Goal: Find specific page/section: Find specific page/section

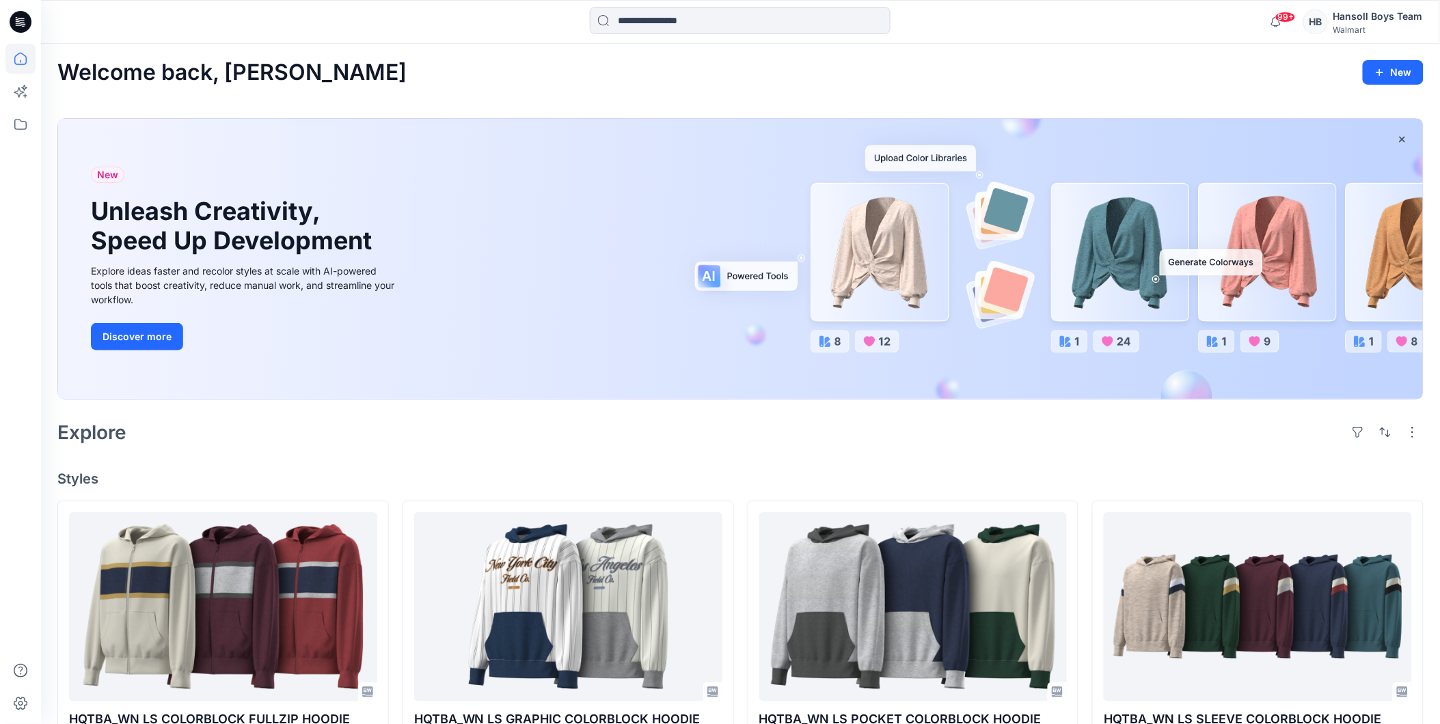
scroll to position [455, 0]
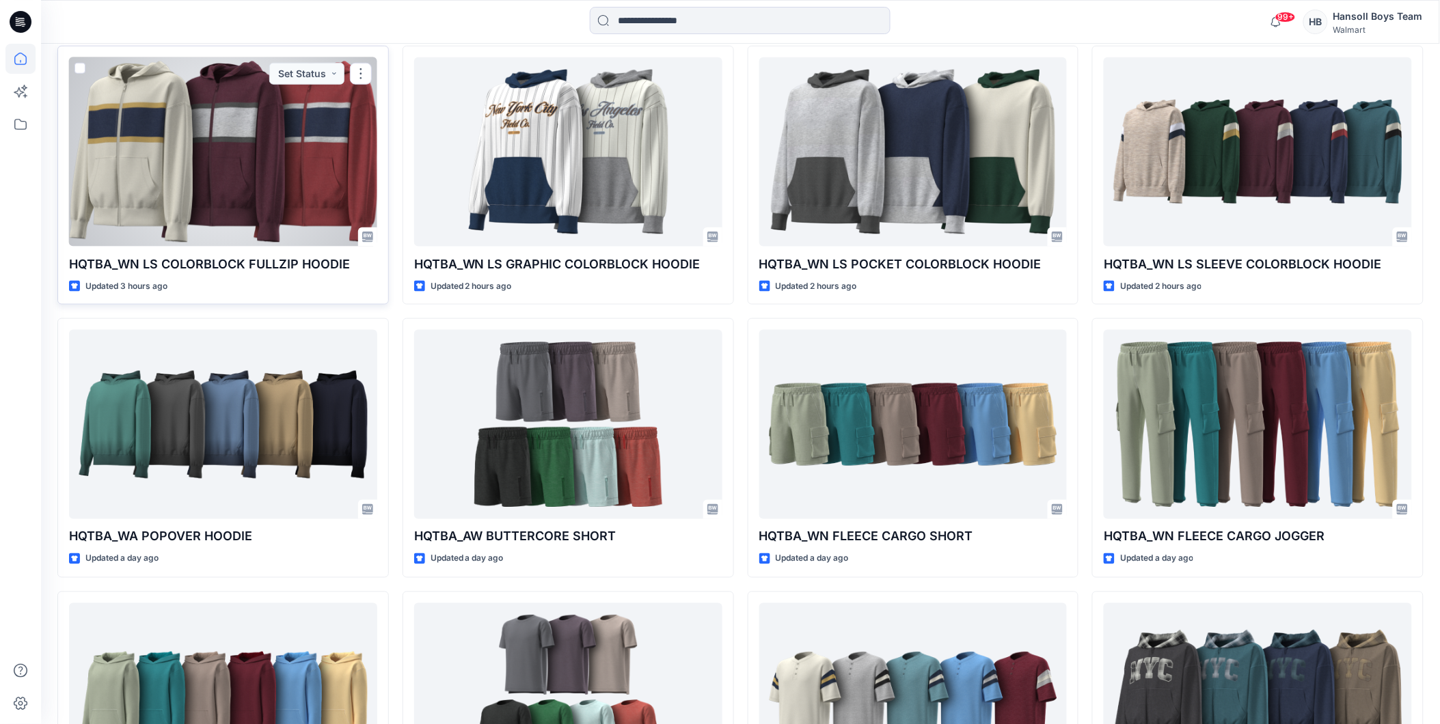
click at [176, 145] on div at bounding box center [223, 151] width 308 height 189
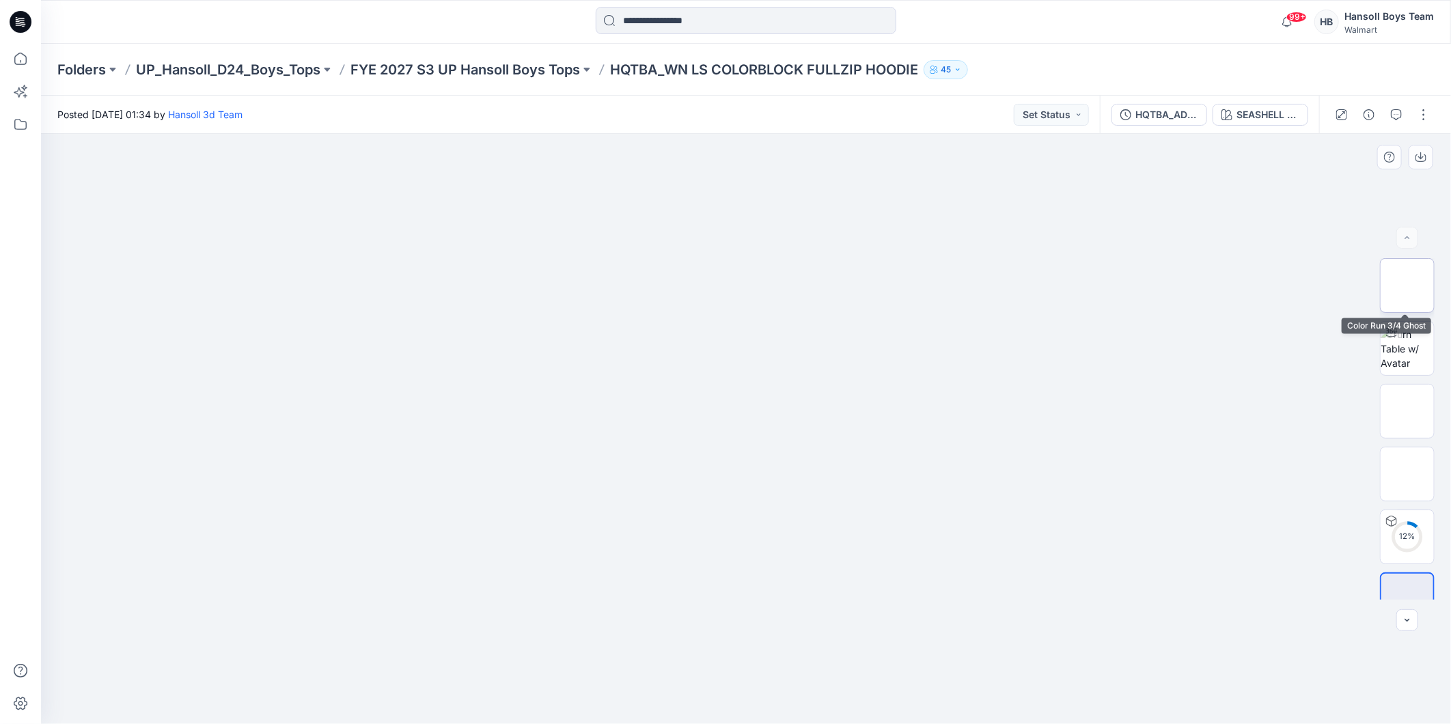
click at [1407, 286] on img at bounding box center [1407, 286] width 0 height 0
click at [1407, 411] on img at bounding box center [1407, 411] width 0 height 0
click at [1407, 474] on img at bounding box center [1407, 474] width 0 height 0
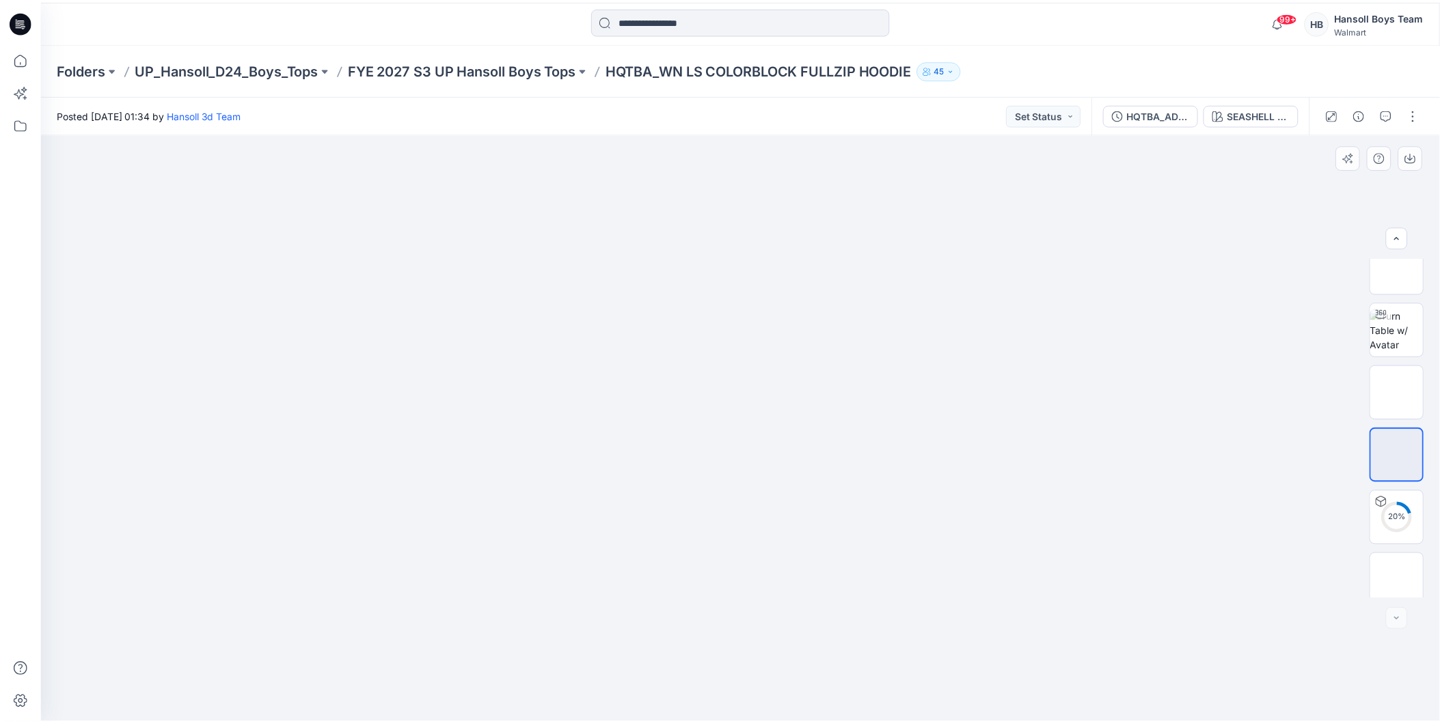
scroll to position [27, 0]
click at [1407, 573] on img at bounding box center [1407, 573] width 0 height 0
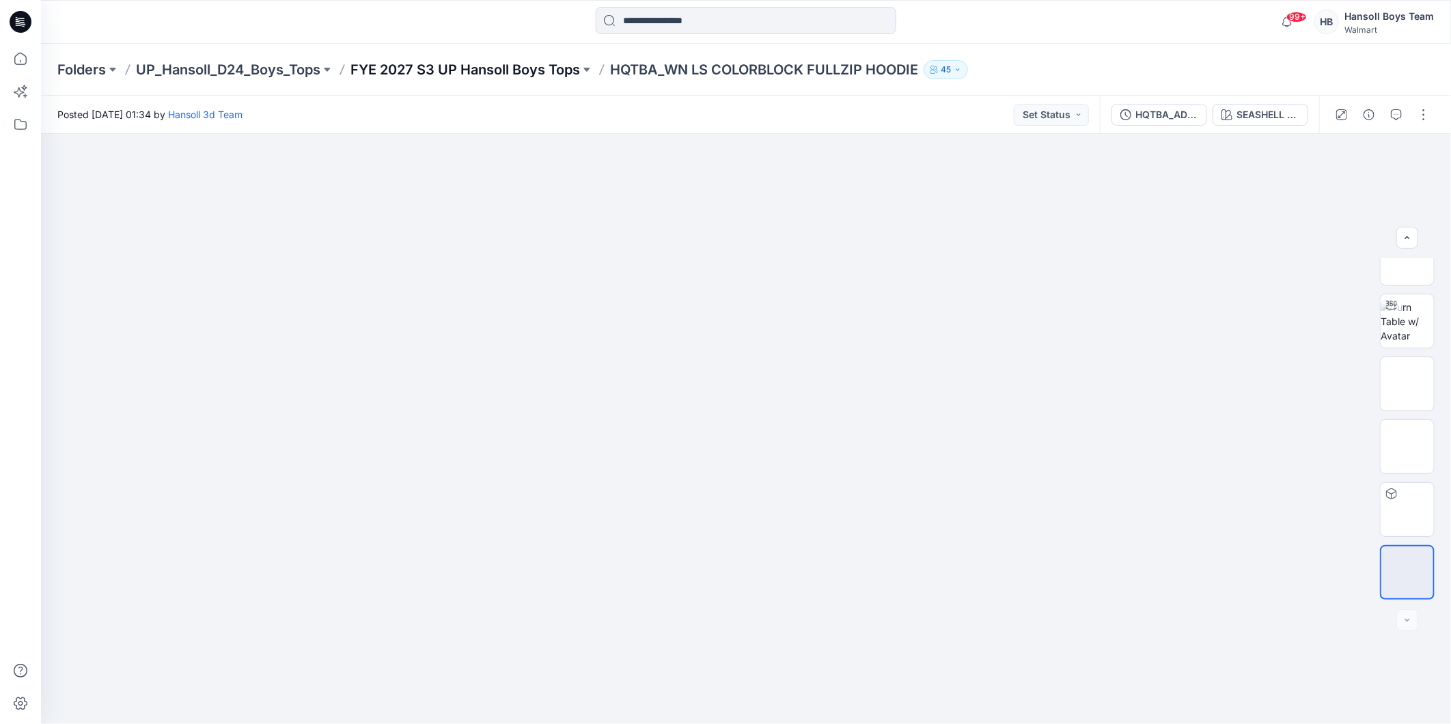
click at [529, 70] on p "FYE 2027 S3 UP Hansoll Boys Tops" at bounding box center [465, 69] width 230 height 19
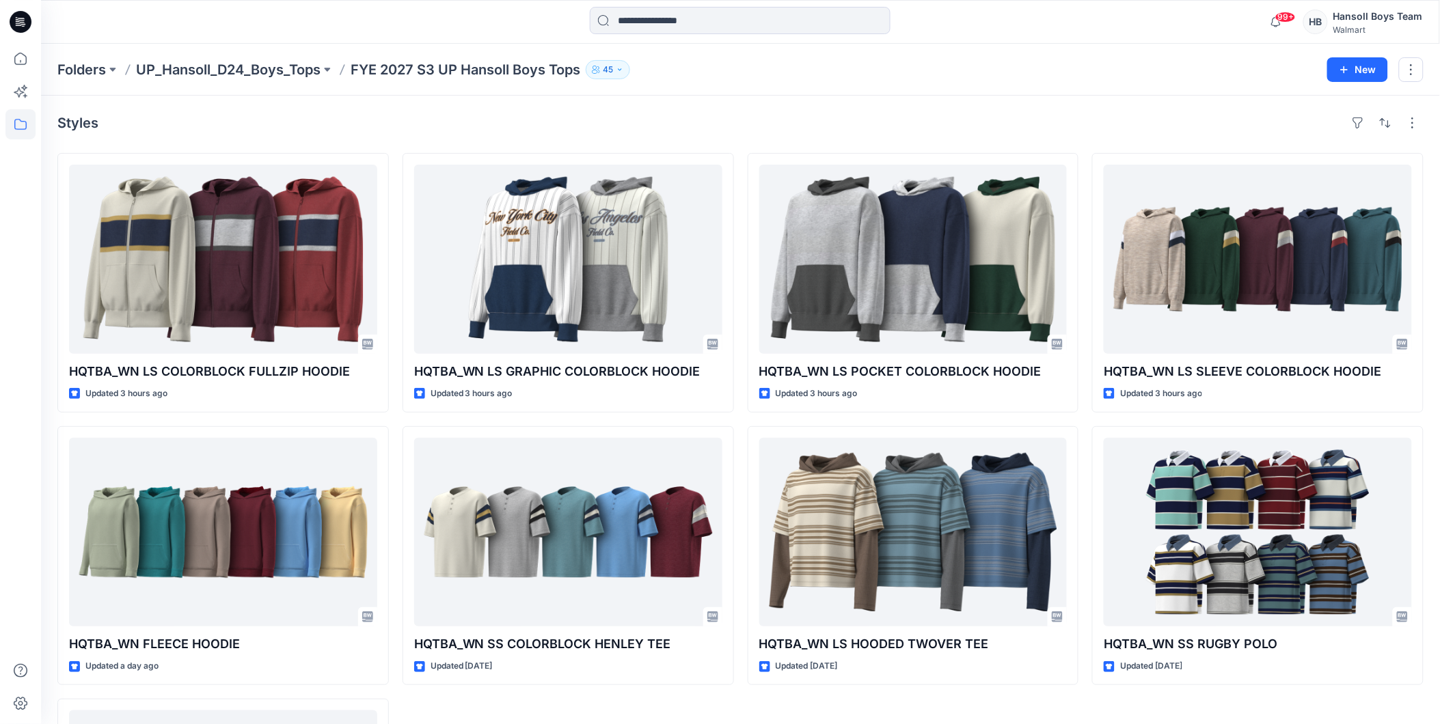
click at [1004, 83] on div "Folders UP_Hansoll_D24_Boys_Tops FYE 2027 S3 UP Hansoll Boys Tops 45 New" at bounding box center [740, 70] width 1399 height 52
